Goal: Information Seeking & Learning: Learn about a topic

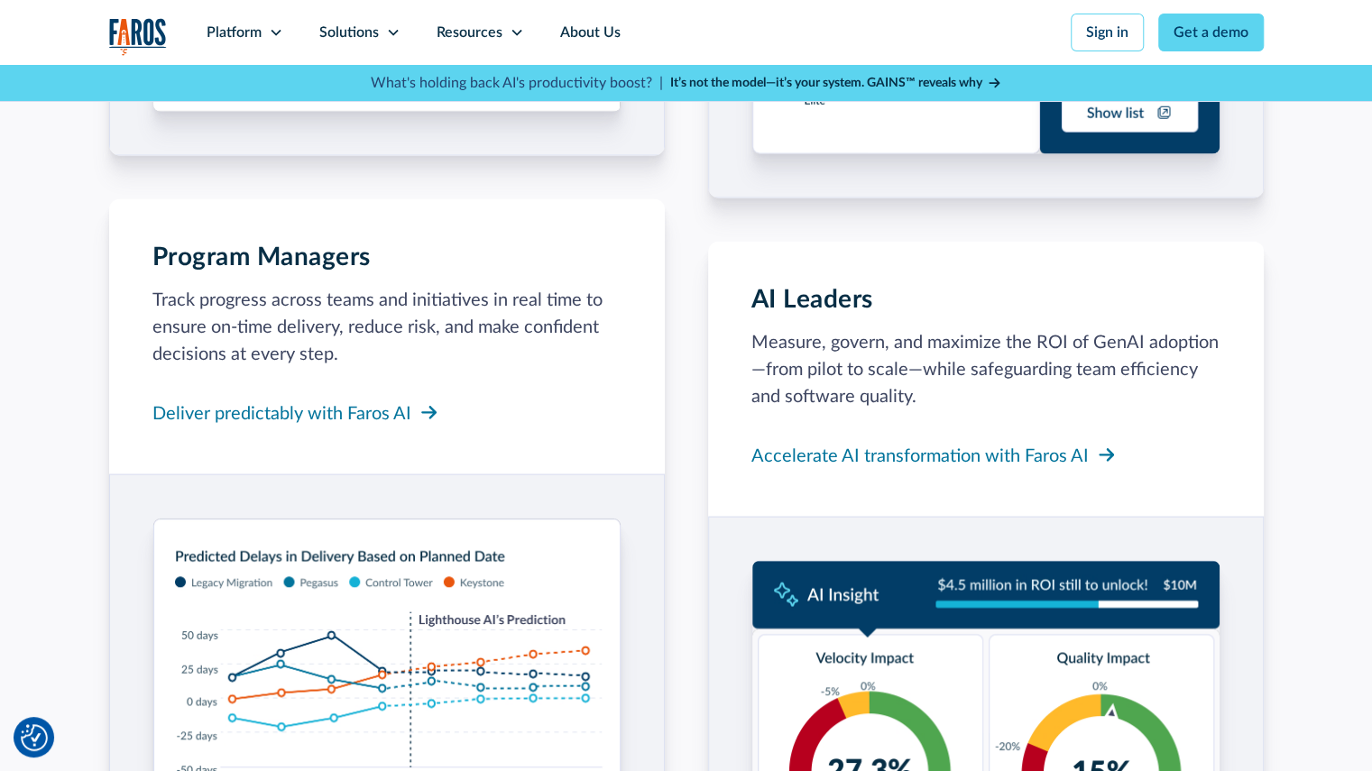
scroll to position [2159, 0]
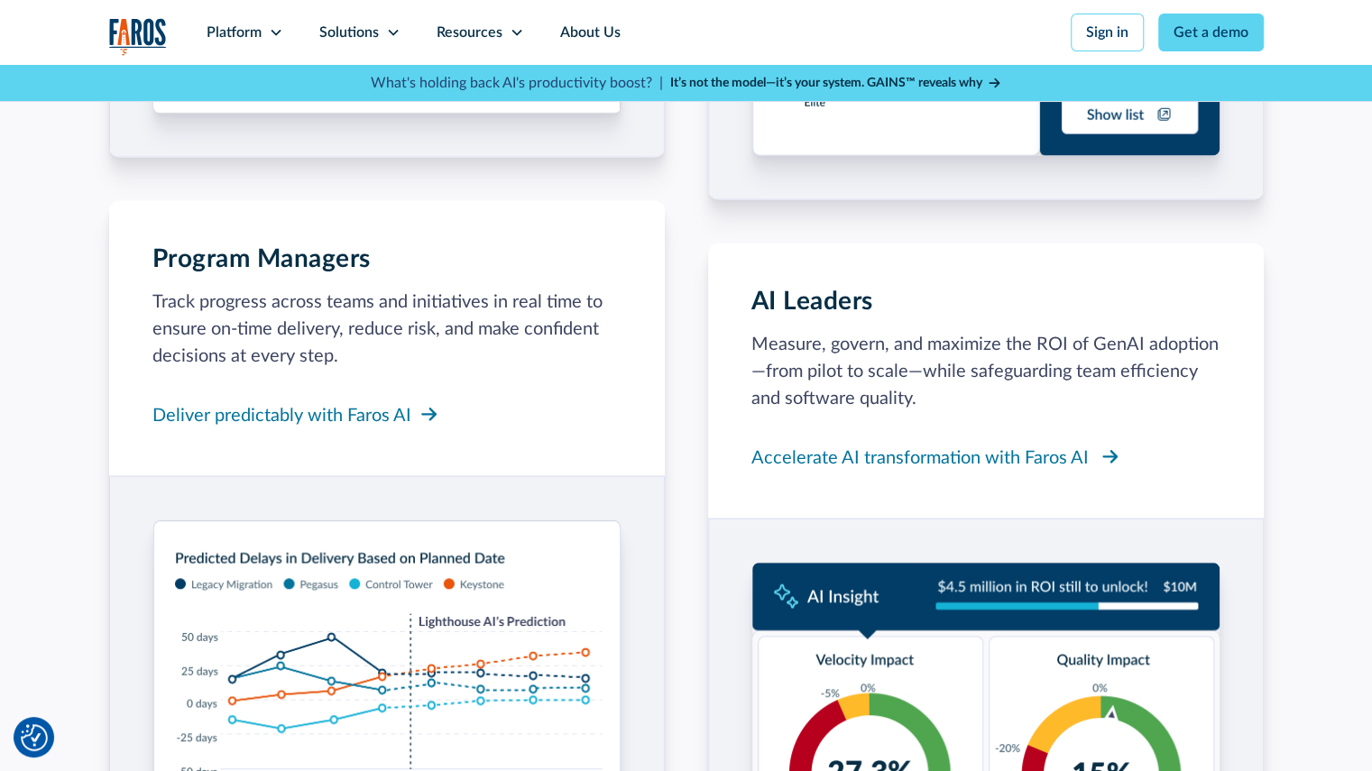
click at [896, 461] on div "Accelerate AI transformation with Faros AI" at bounding box center [919, 458] width 337 height 27
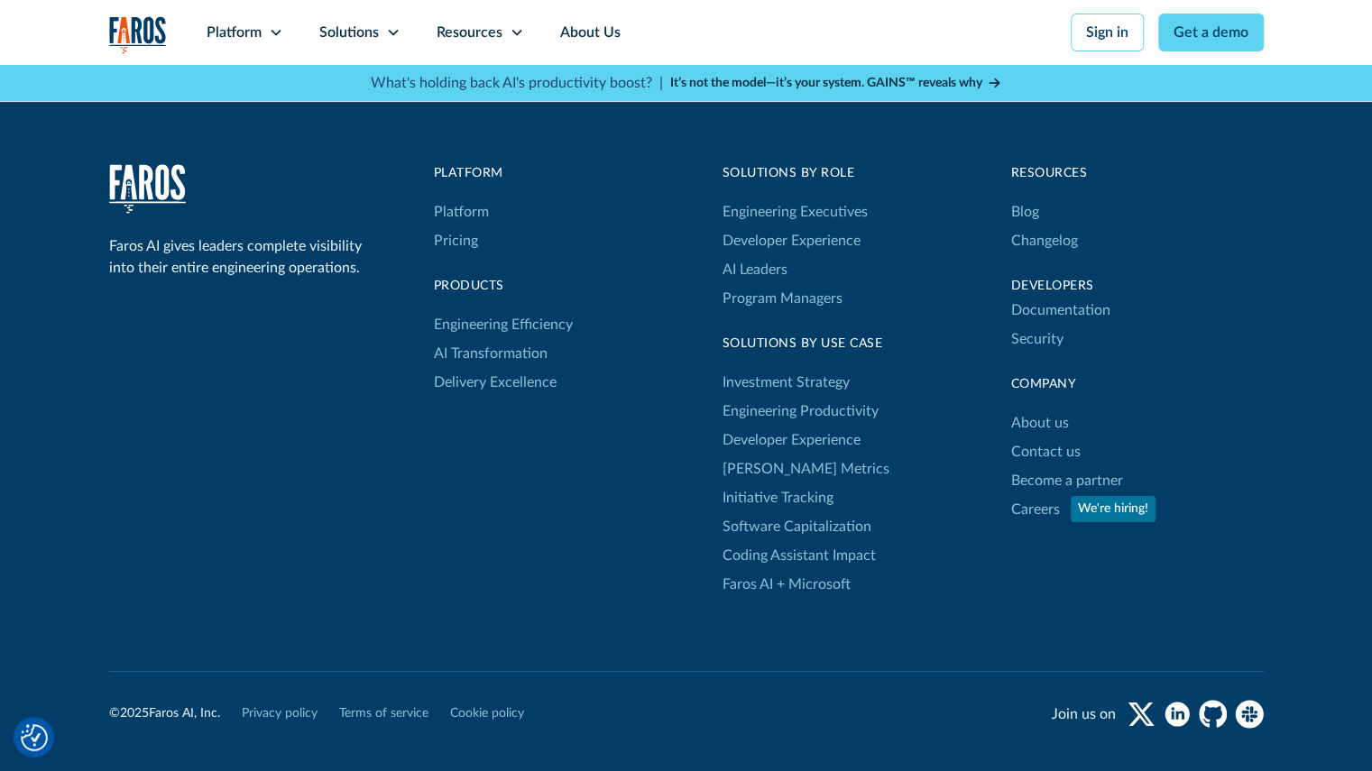
scroll to position [3743, 0]
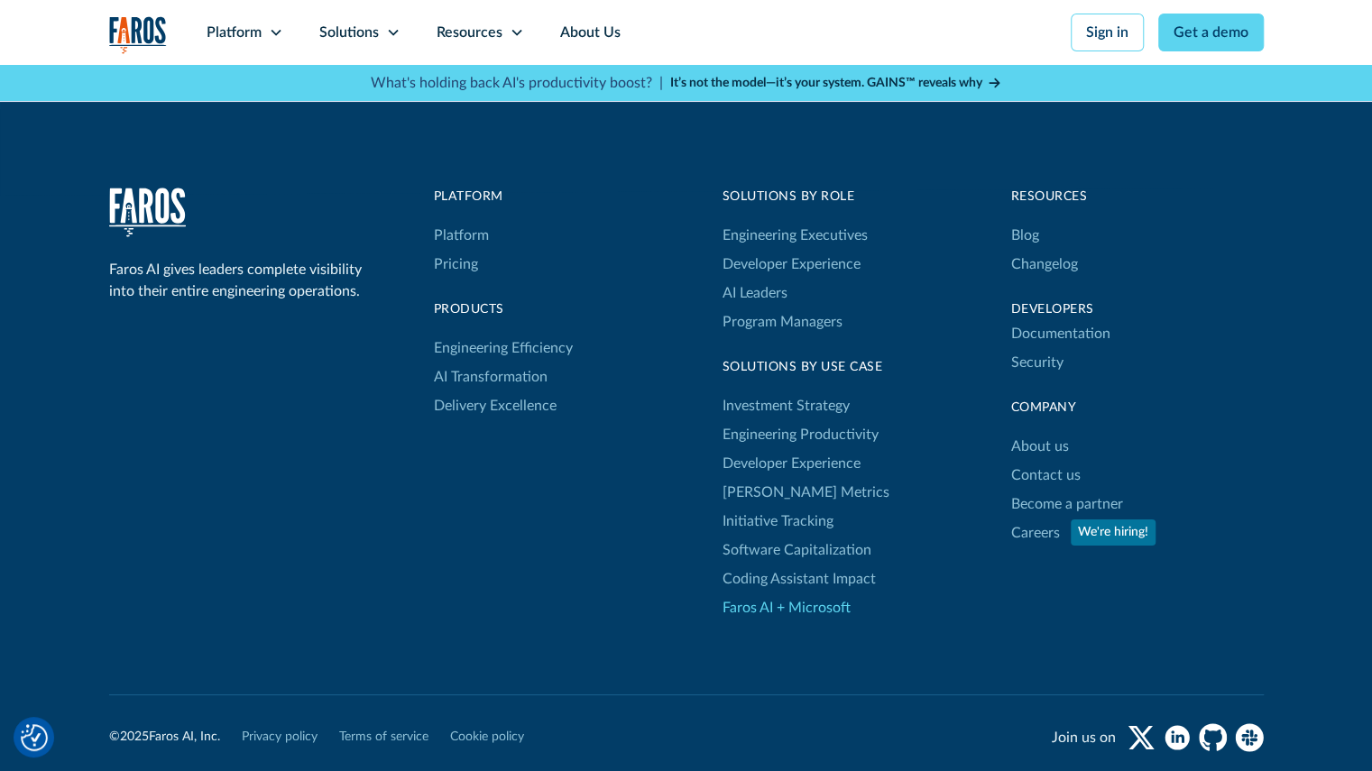
click at [771, 605] on link "Faros AI + Microsoft" at bounding box center [786, 607] width 128 height 29
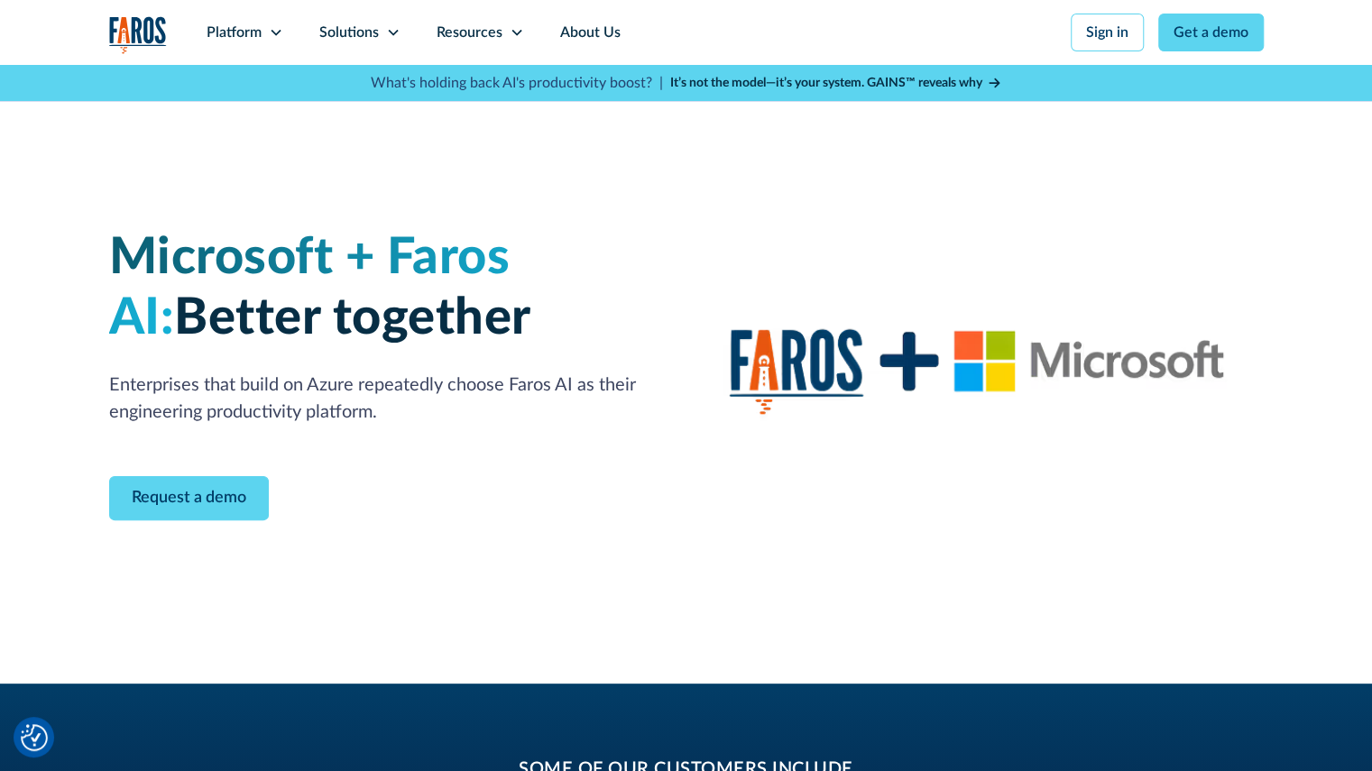
click at [150, 18] on img "home" at bounding box center [138, 34] width 58 height 37
